Goal: Information Seeking & Learning: Compare options

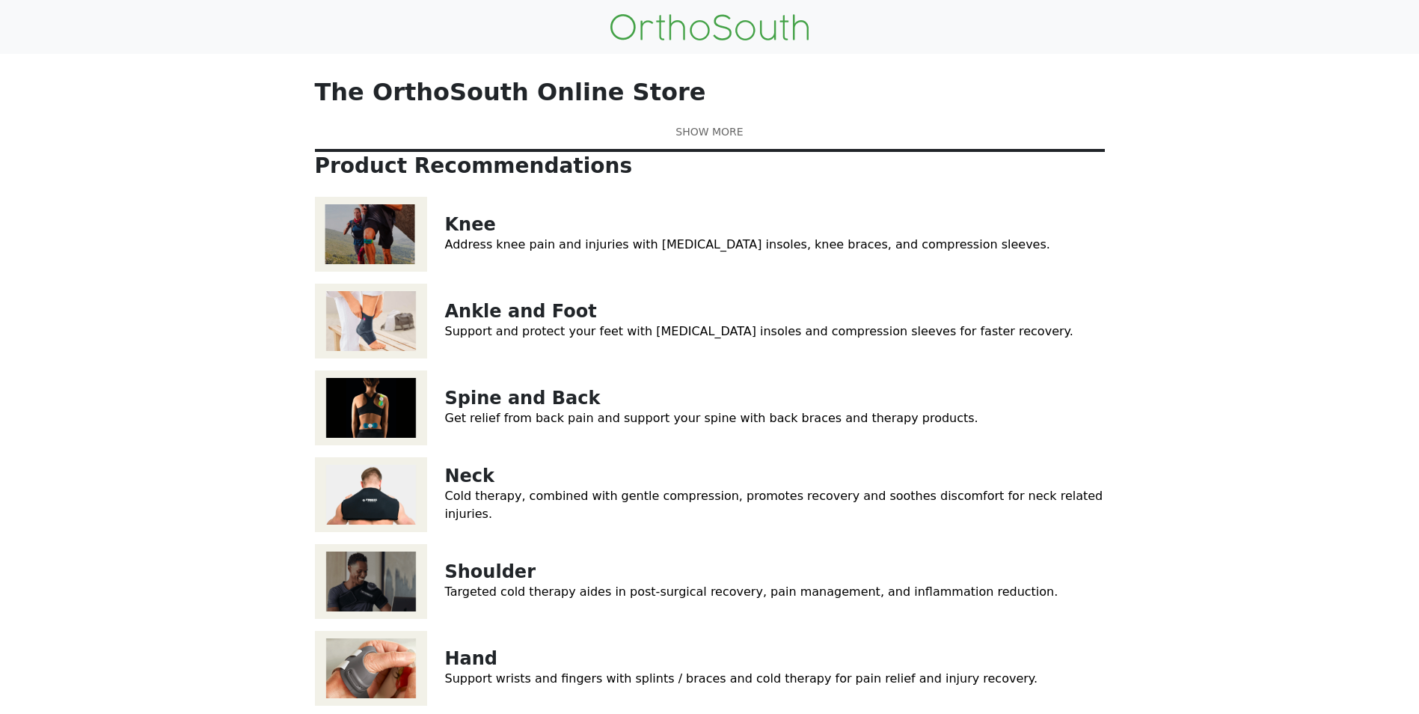
click at [464, 251] on link "Address knee pain and injuries with [MEDICAL_DATA] insoles, knee braces, and co…" at bounding box center [747, 244] width 605 height 14
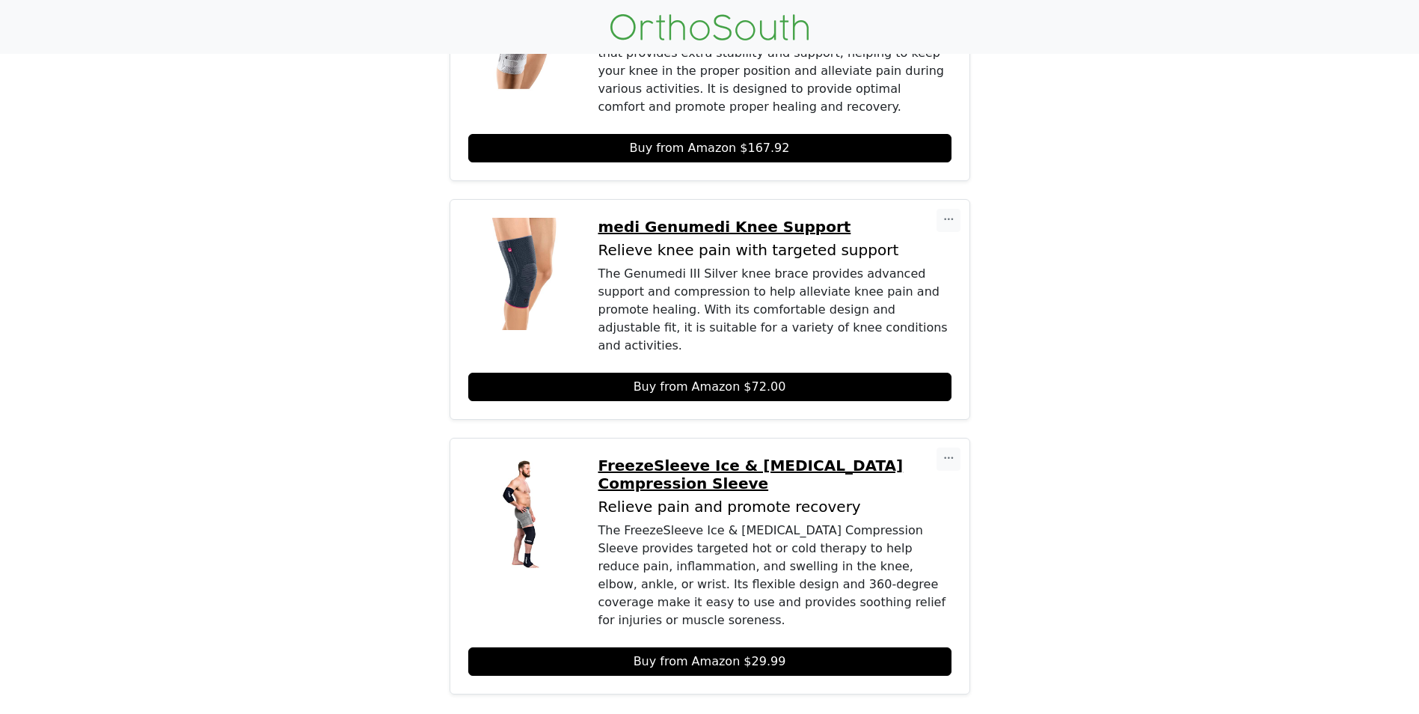
scroll to position [898, 0]
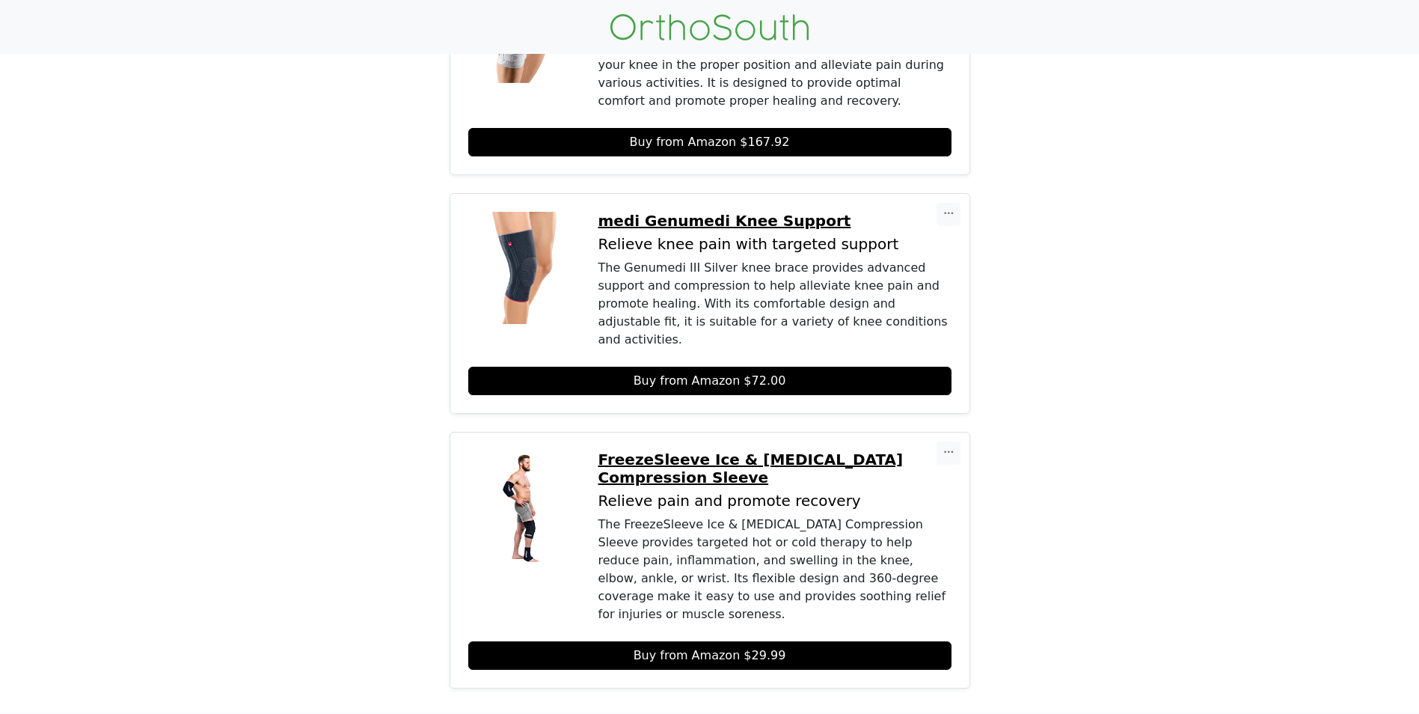
click at [712, 450] on p "FreezeSleeve Ice & [MEDICAL_DATA] Compression Sleeve" at bounding box center [775, 468] width 353 height 36
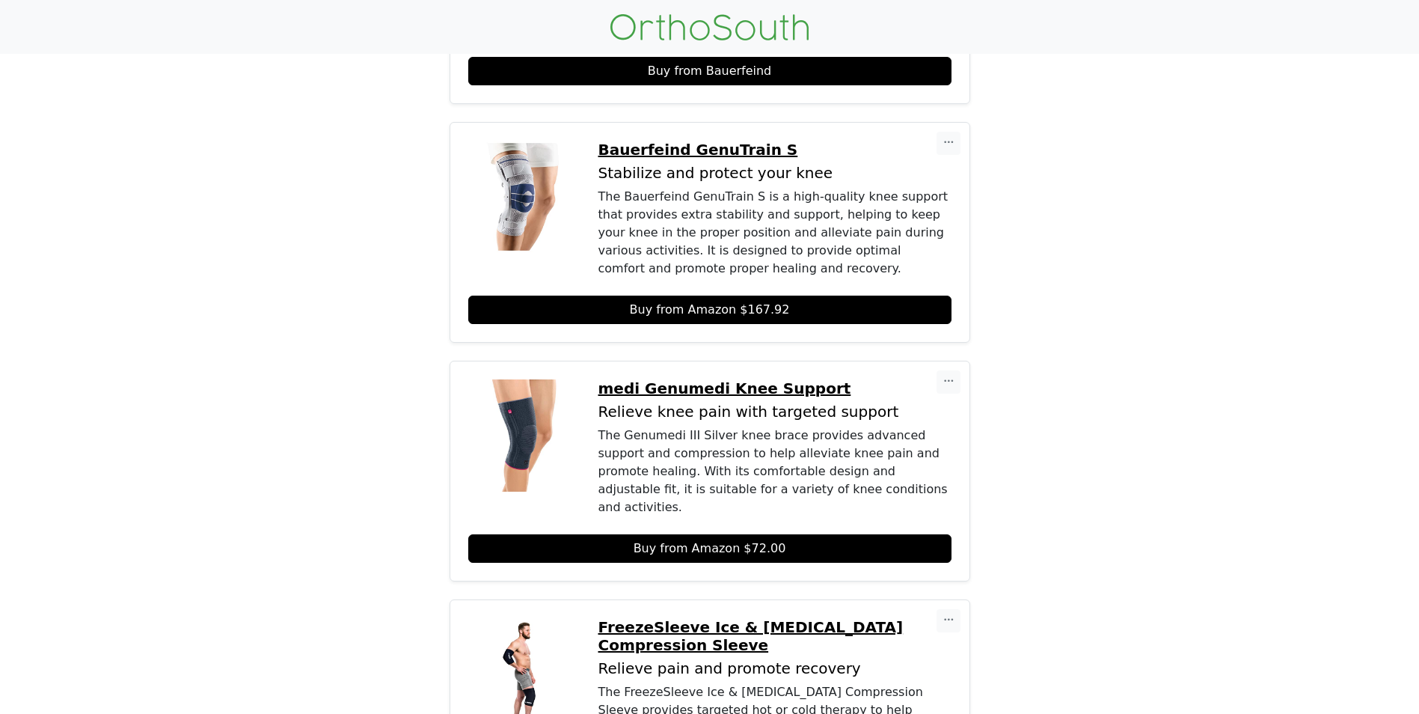
scroll to position [673, 0]
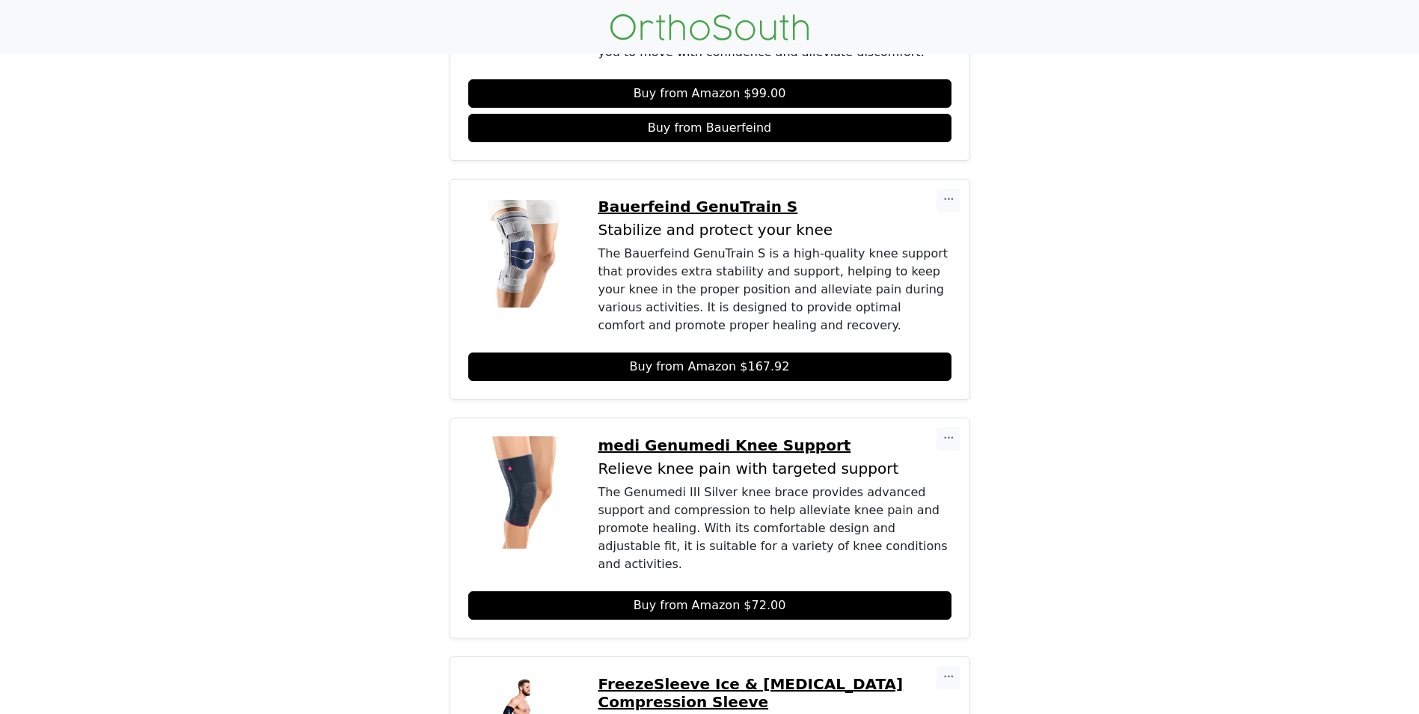
click at [747, 436] on p "medi Genumedi Knee Support" at bounding box center [775, 445] width 353 height 18
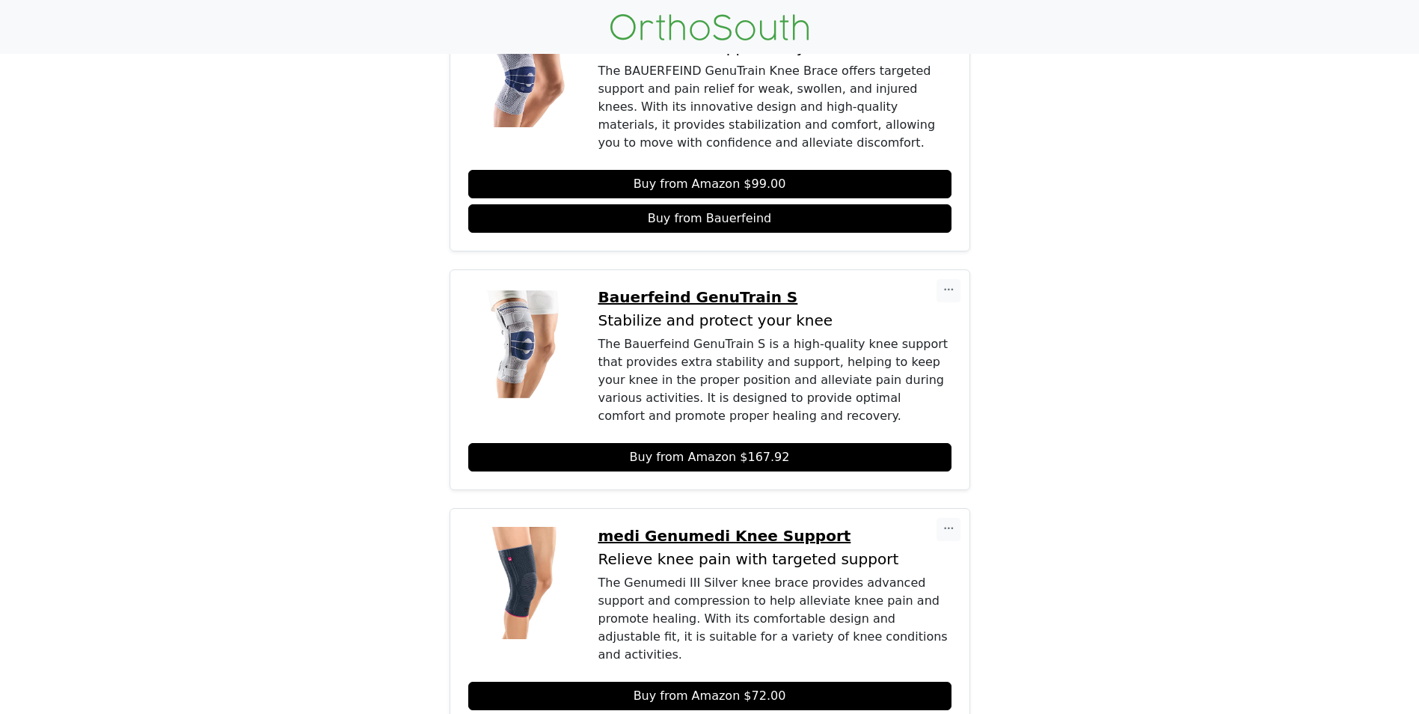
scroll to position [449, 0]
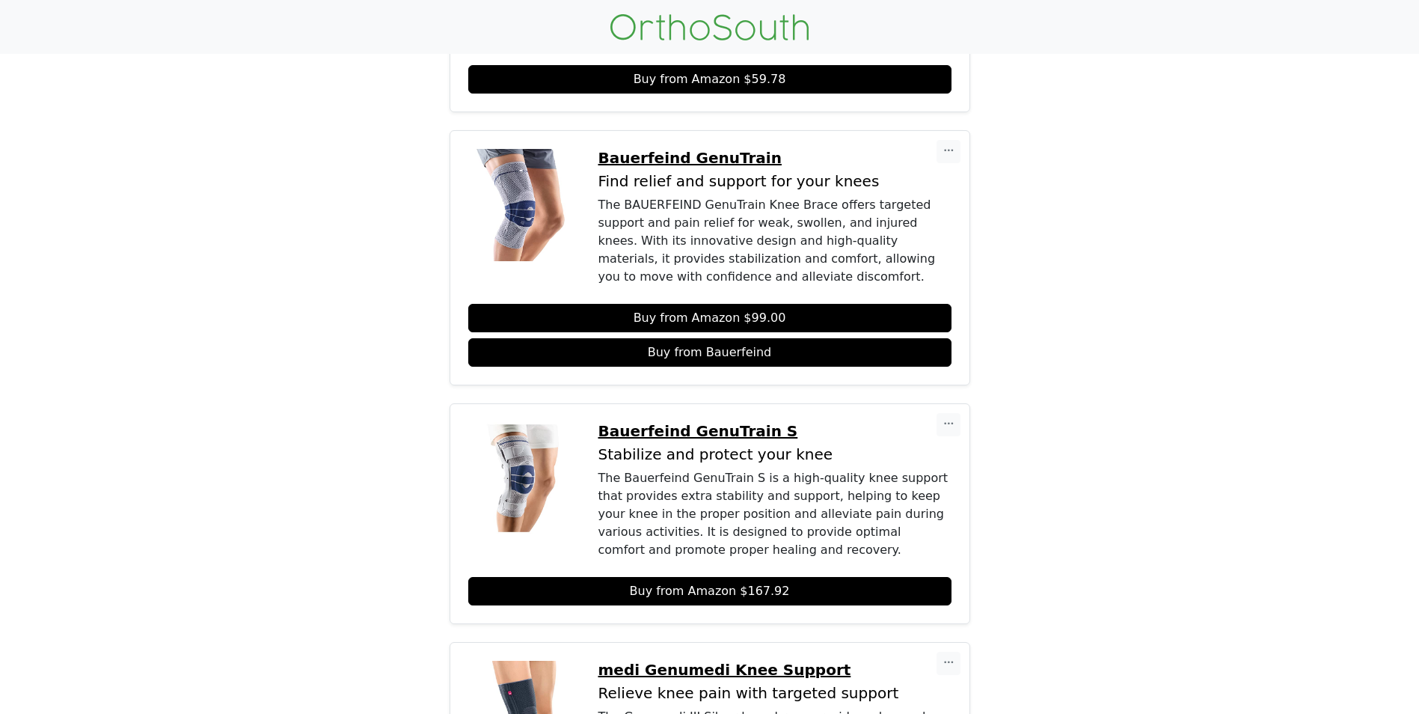
click at [702, 422] on p "Bauerfeind GenuTrain S" at bounding box center [775, 431] width 353 height 18
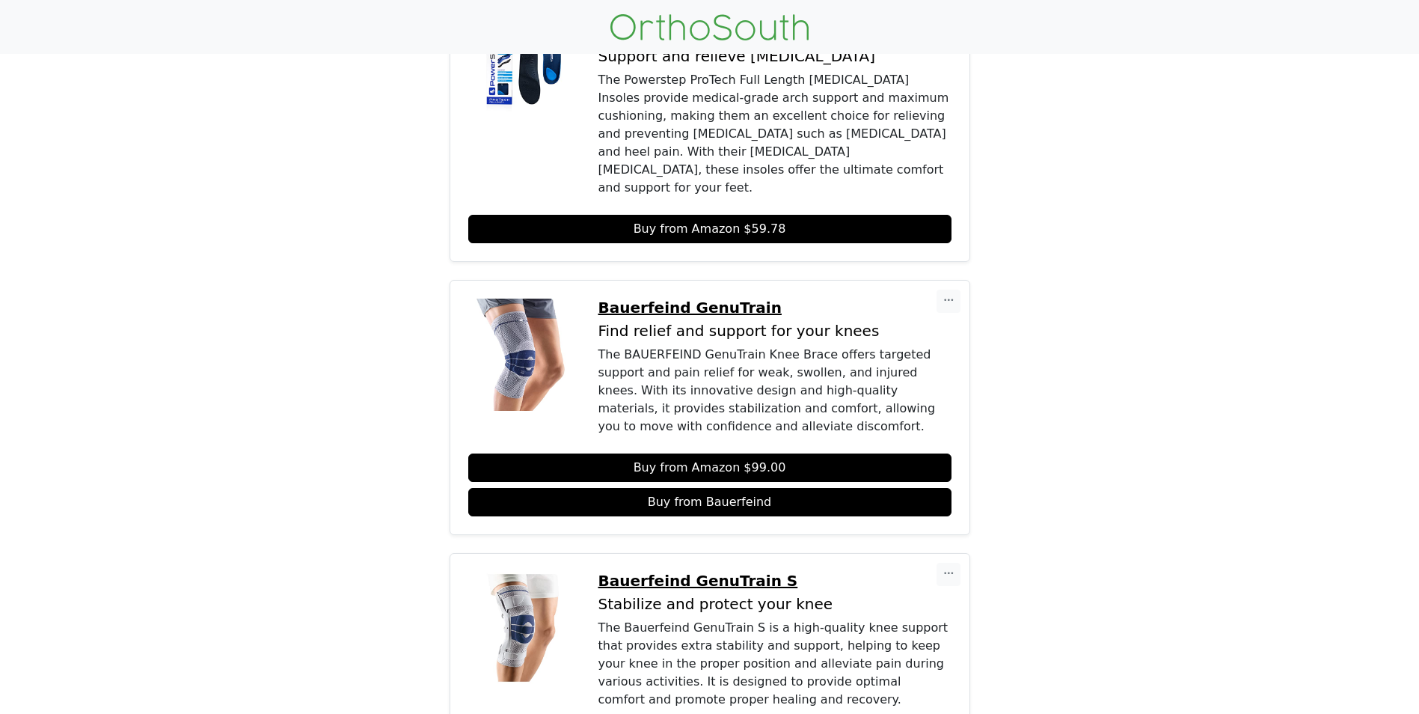
click at [693, 299] on p "Bauerfeind GenuTrain" at bounding box center [775, 308] width 353 height 18
click at [676, 299] on p "Bauerfeind GenuTrain" at bounding box center [775, 308] width 353 height 18
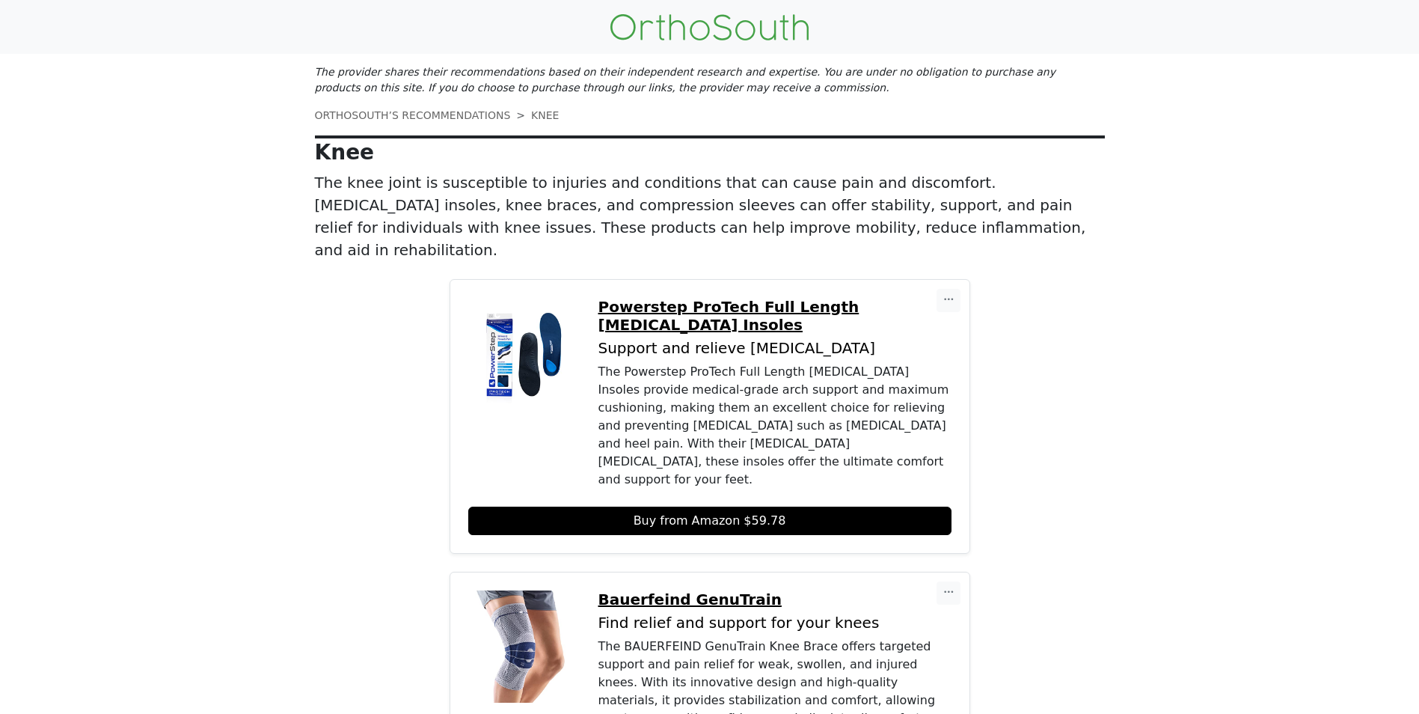
scroll to position [0, 0]
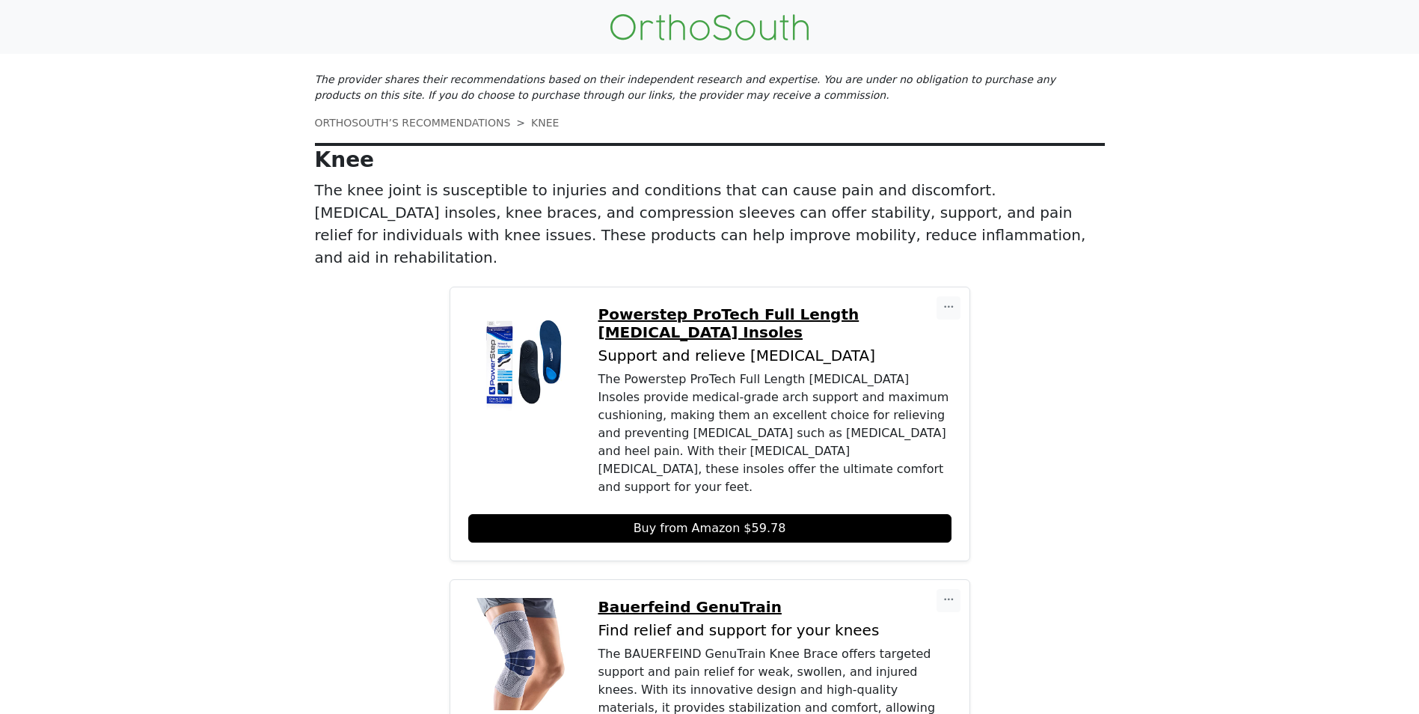
click at [667, 305] on p "Powerstep ProTech Full Length [MEDICAL_DATA] Insoles" at bounding box center [775, 323] width 353 height 36
